Goal: Task Accomplishment & Management: Use online tool/utility

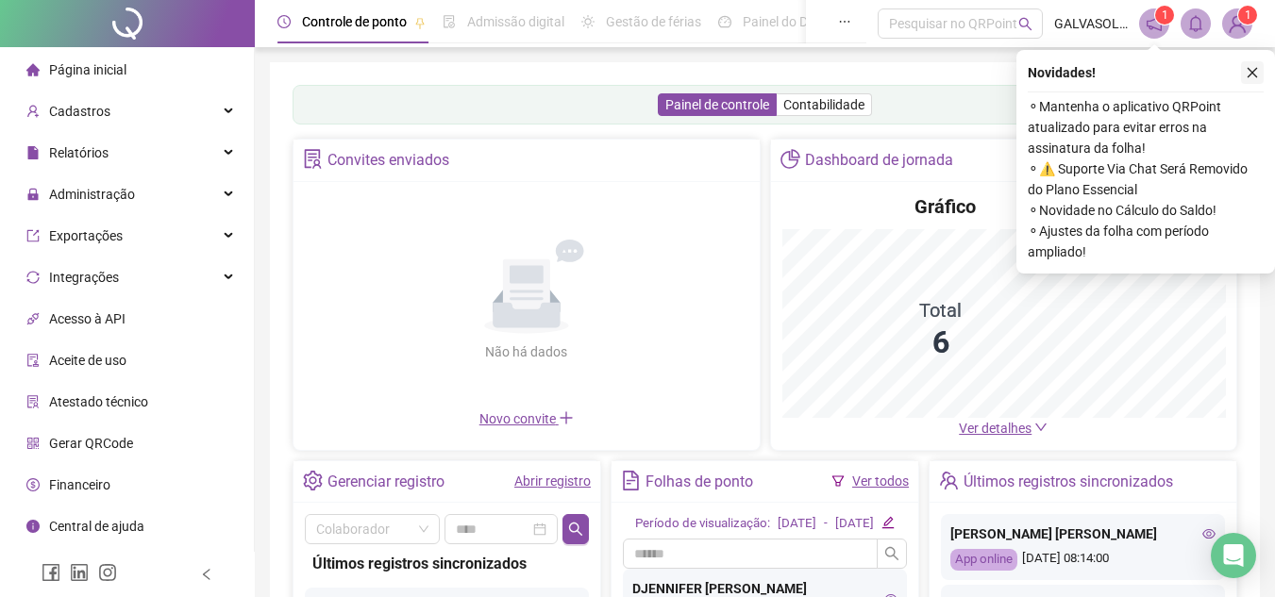
click at [1247, 66] on icon "close" at bounding box center [1252, 72] width 13 height 13
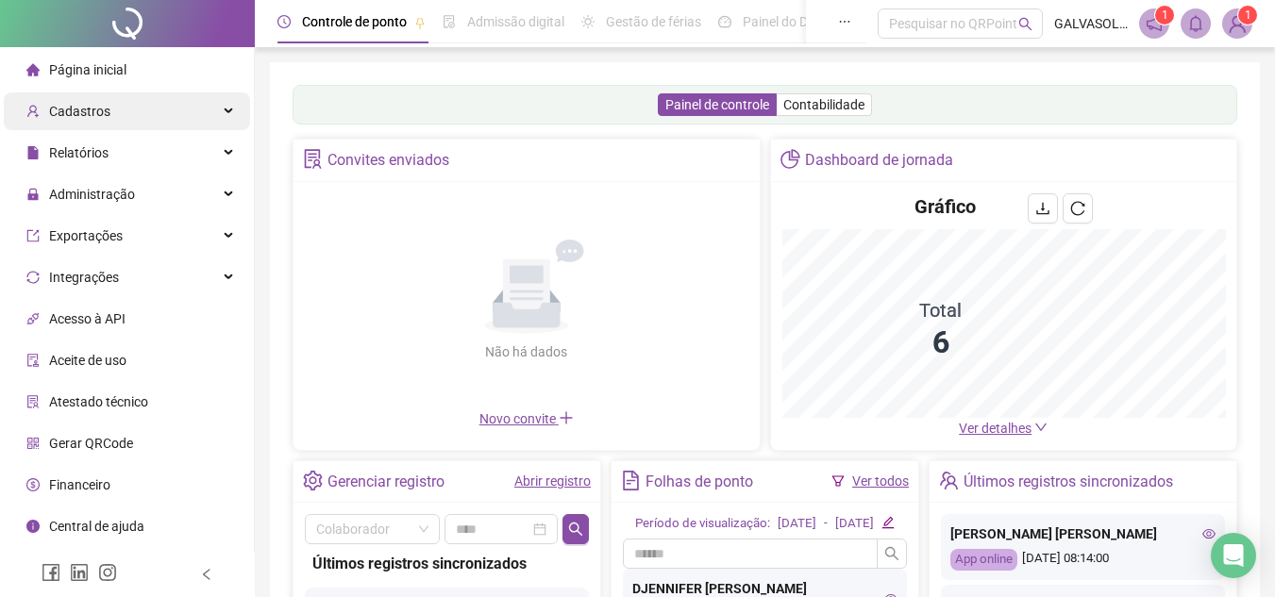
click at [169, 105] on div "Cadastros" at bounding box center [127, 111] width 246 height 38
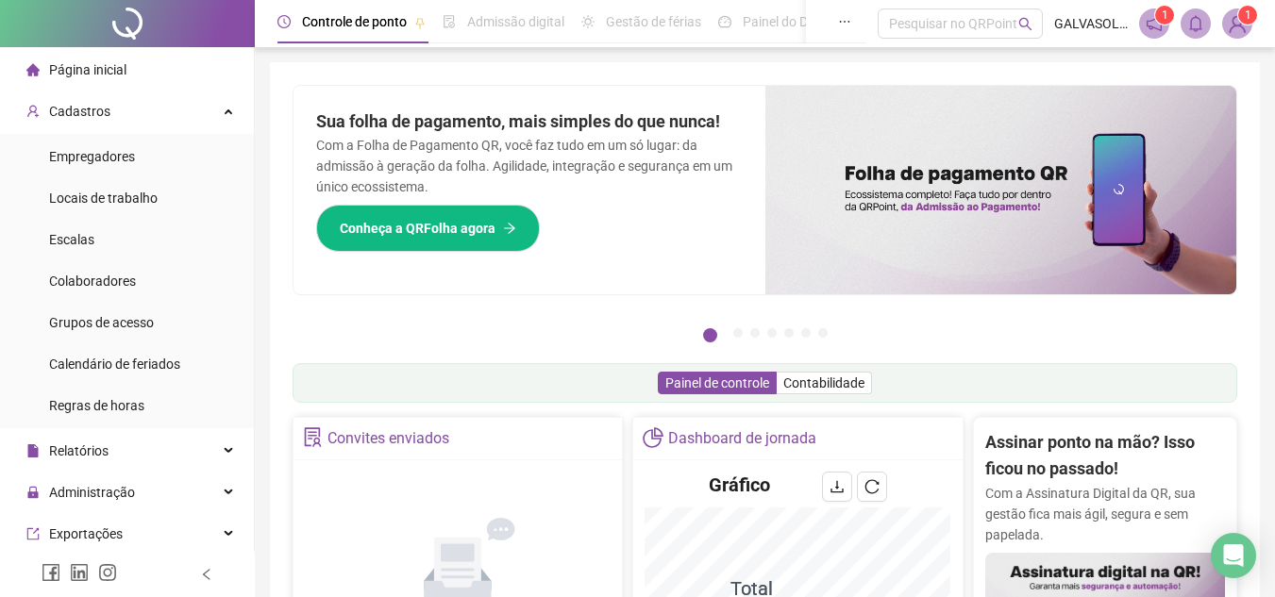
scroll to position [378, 0]
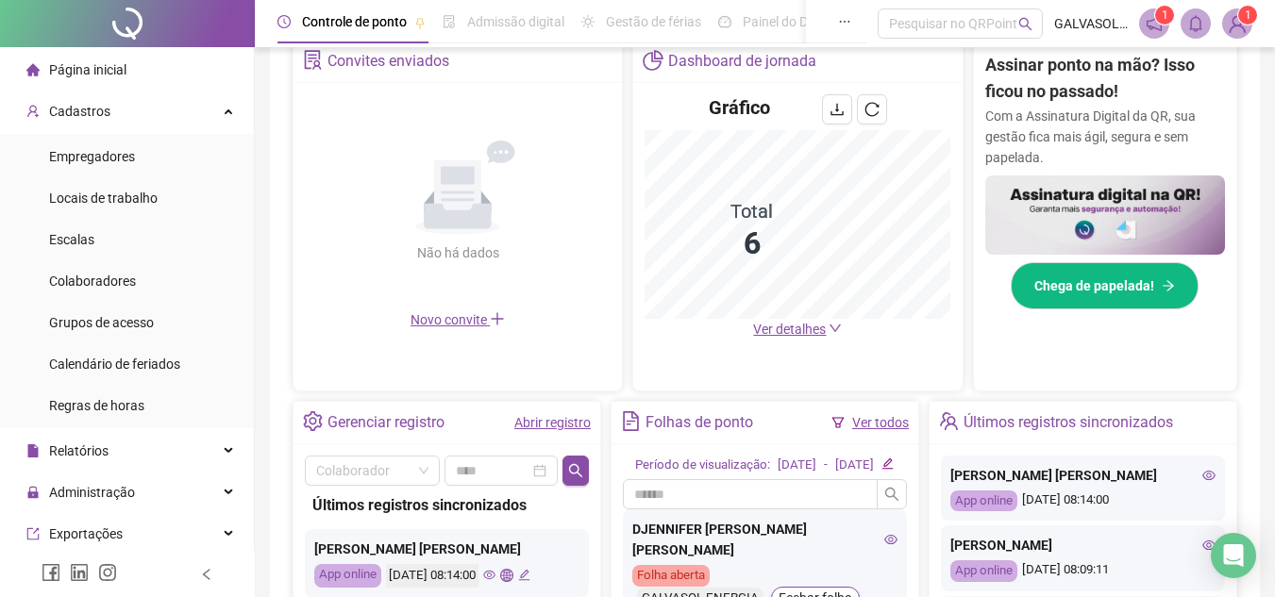
click at [438, 317] on span "Novo convite" at bounding box center [458, 319] width 94 height 15
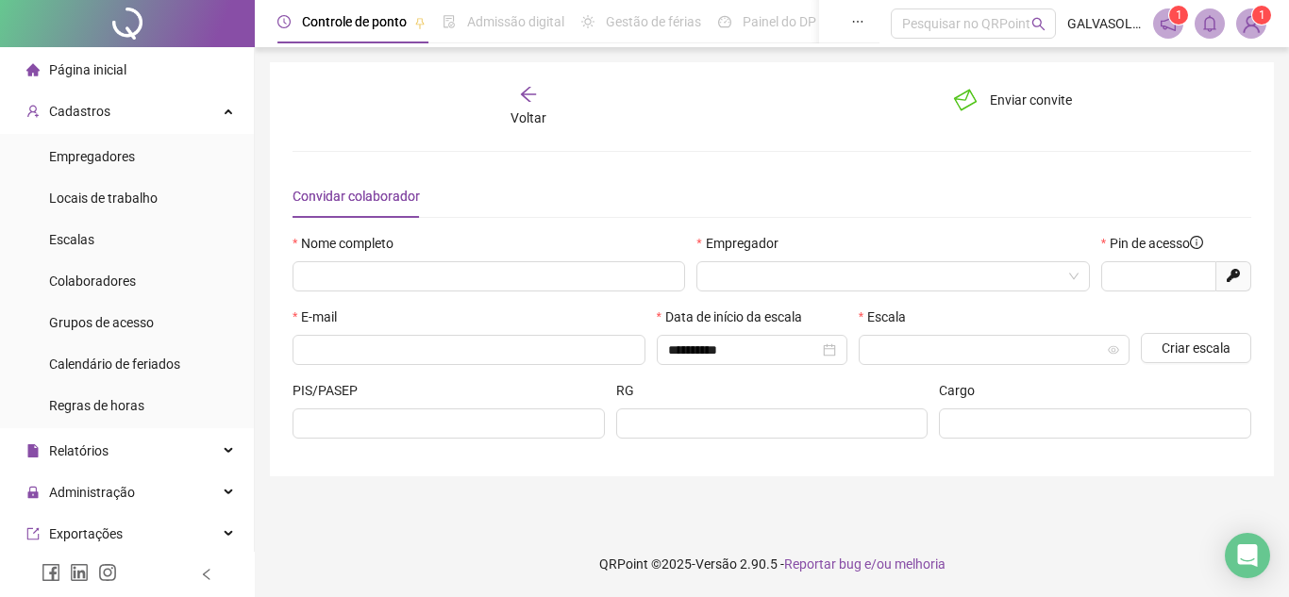
type input "*****"
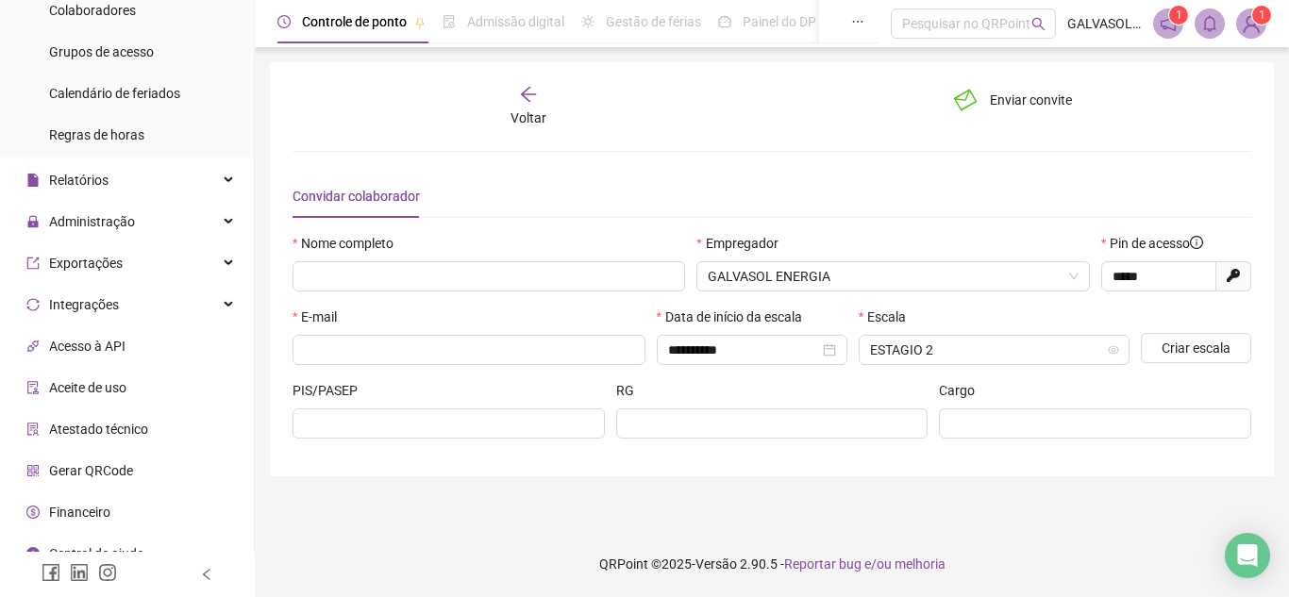
scroll to position [292, 0]
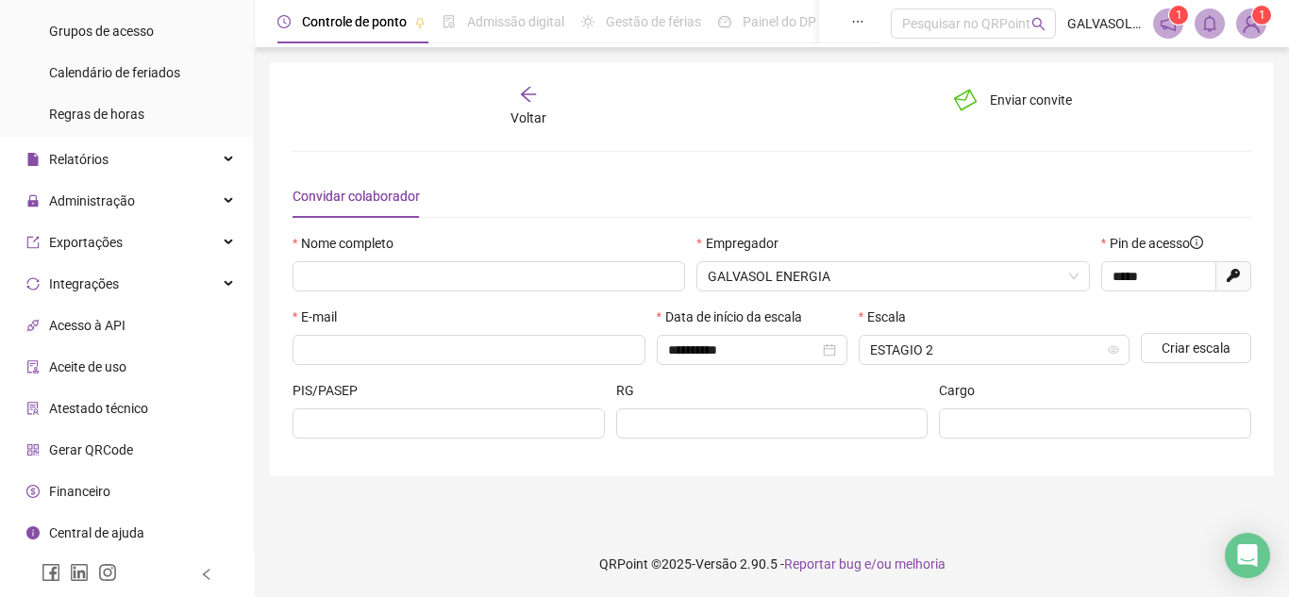
click at [110, 446] on span "Gerar QRCode" at bounding box center [91, 450] width 84 height 15
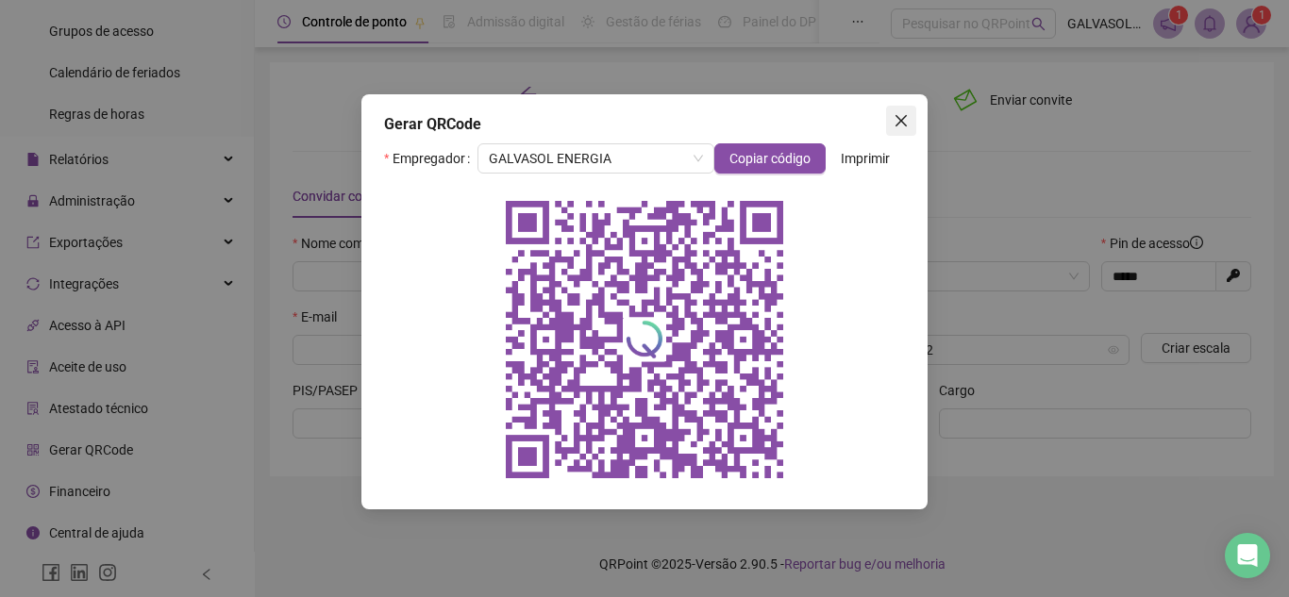
click at [898, 109] on button "Close" at bounding box center [901, 121] width 30 height 30
